Goal: Check status: Check status

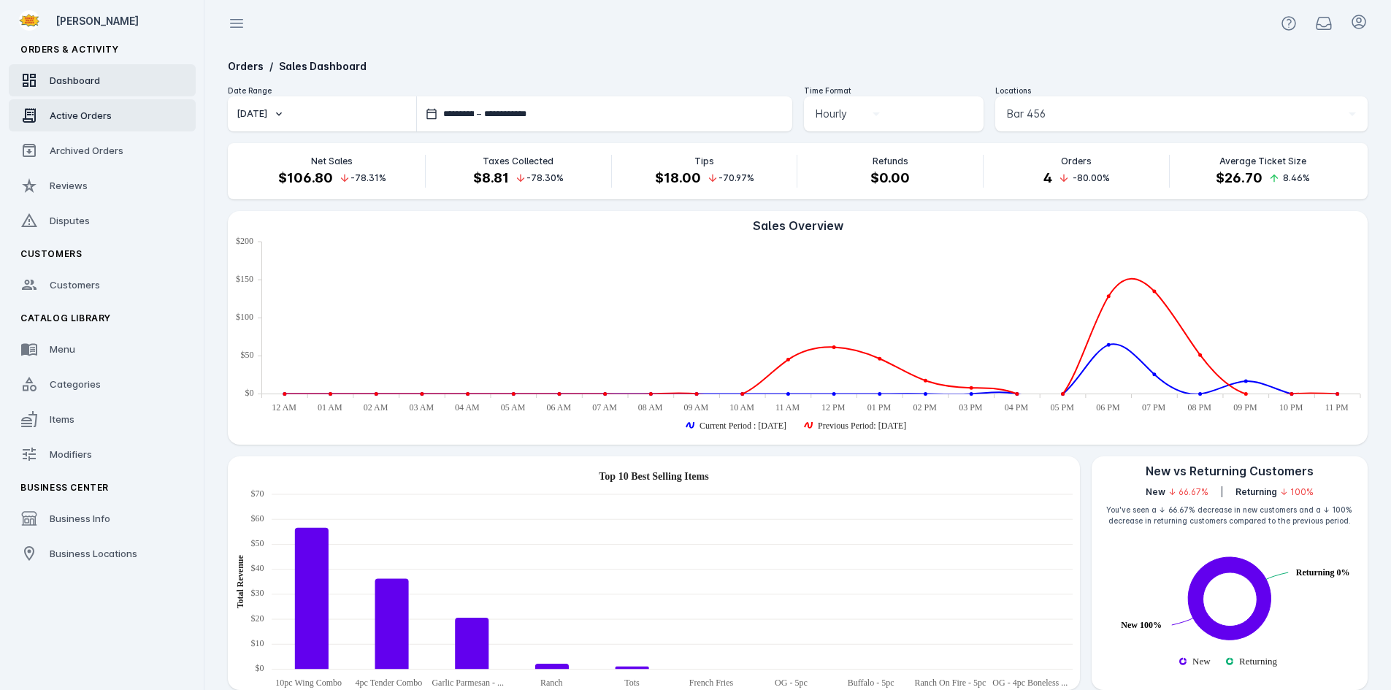
click at [83, 125] on link "Active Orders" at bounding box center [102, 115] width 187 height 32
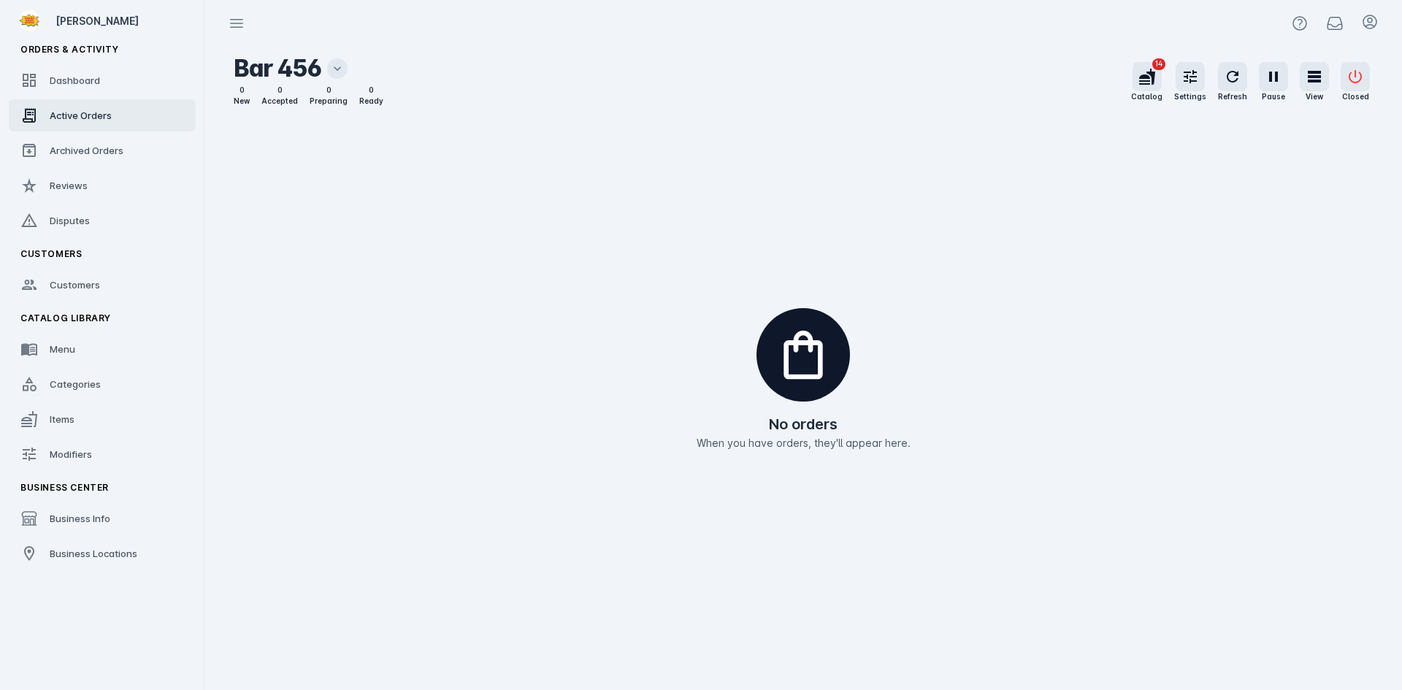
click at [337, 69] on icon at bounding box center [337, 68] width 15 height 15
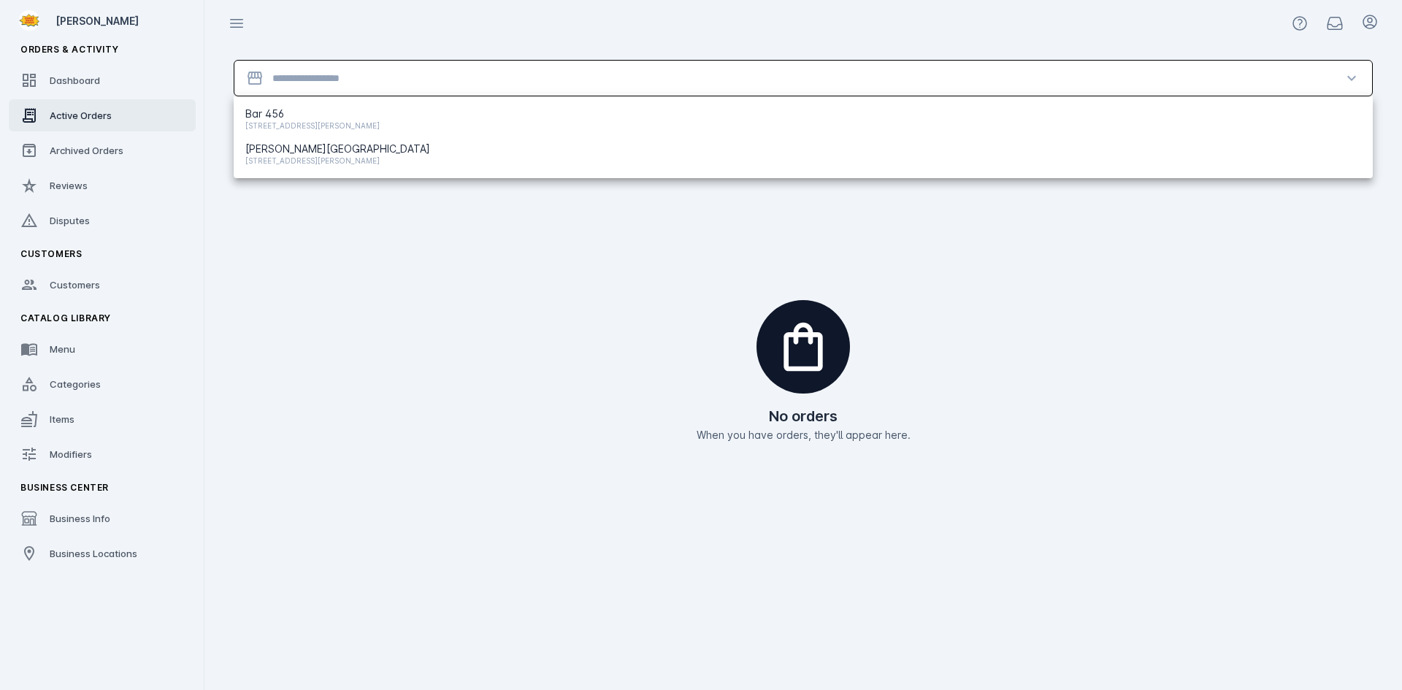
click at [330, 82] on input "Location" at bounding box center [803, 78] width 1062 height 18
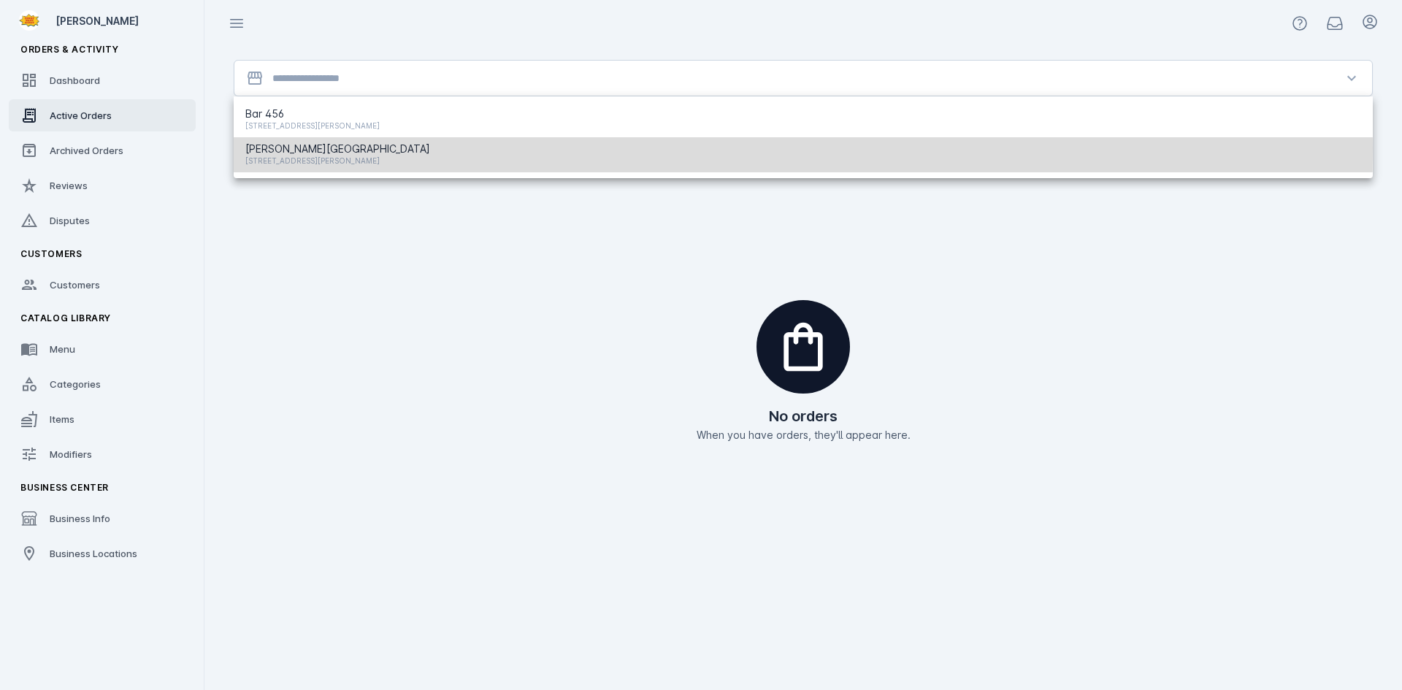
click at [319, 148] on span "[PERSON_NAME][GEOGRAPHIC_DATA]" at bounding box center [337, 149] width 185 height 18
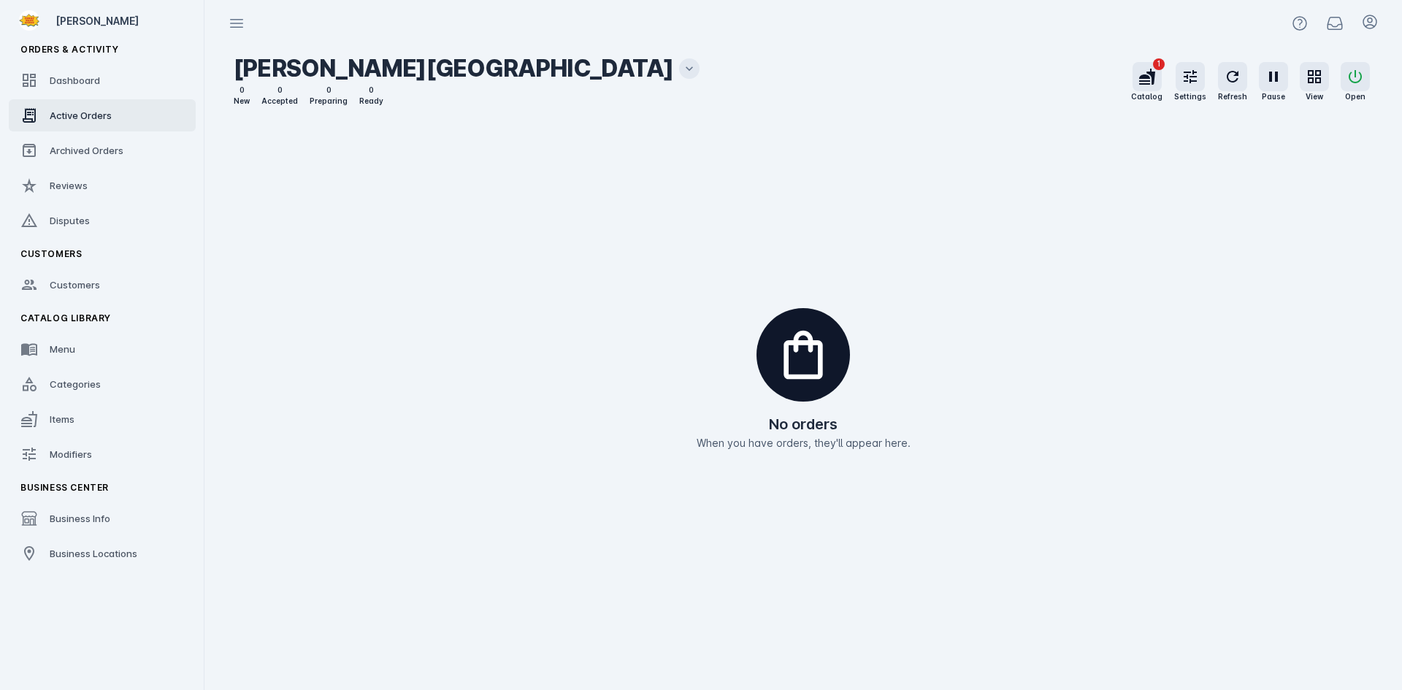
click at [682, 66] on icon at bounding box center [689, 68] width 15 height 15
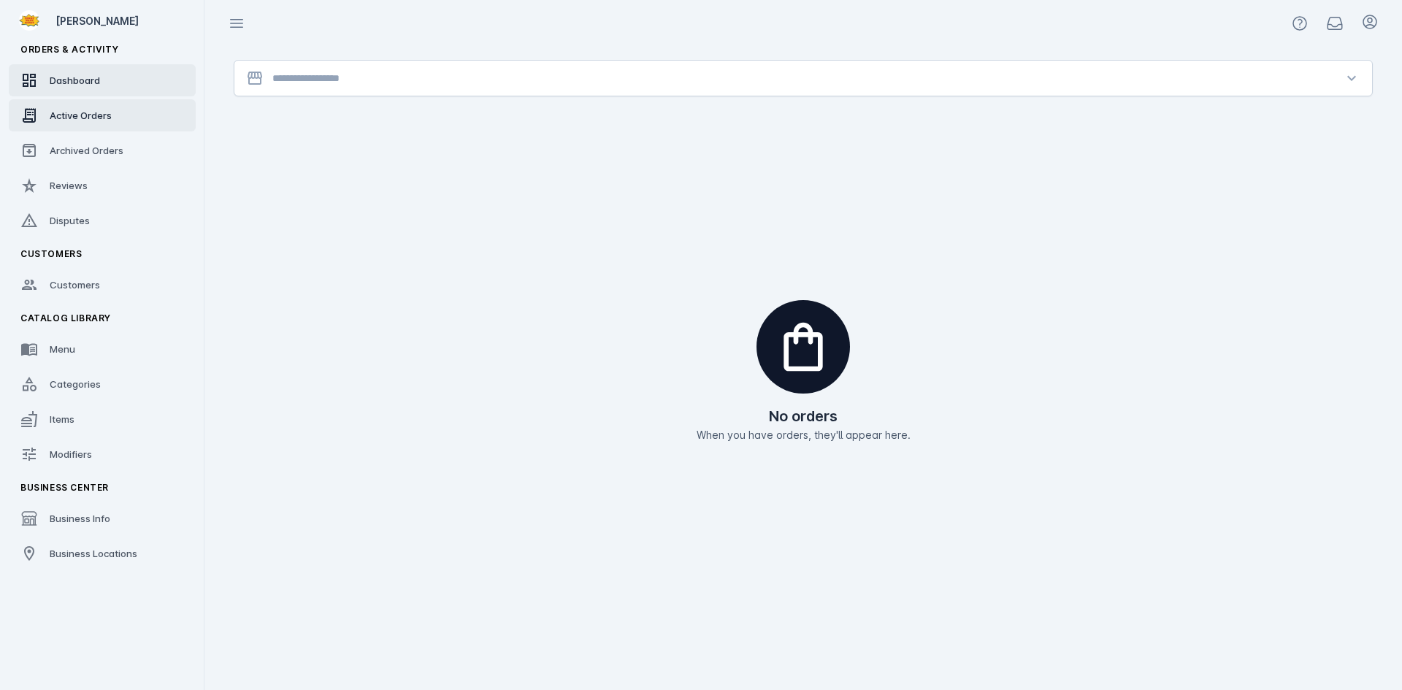
click at [96, 75] on span "Dashboard" at bounding box center [75, 80] width 50 height 12
